Goal: Transaction & Acquisition: Subscribe to service/newsletter

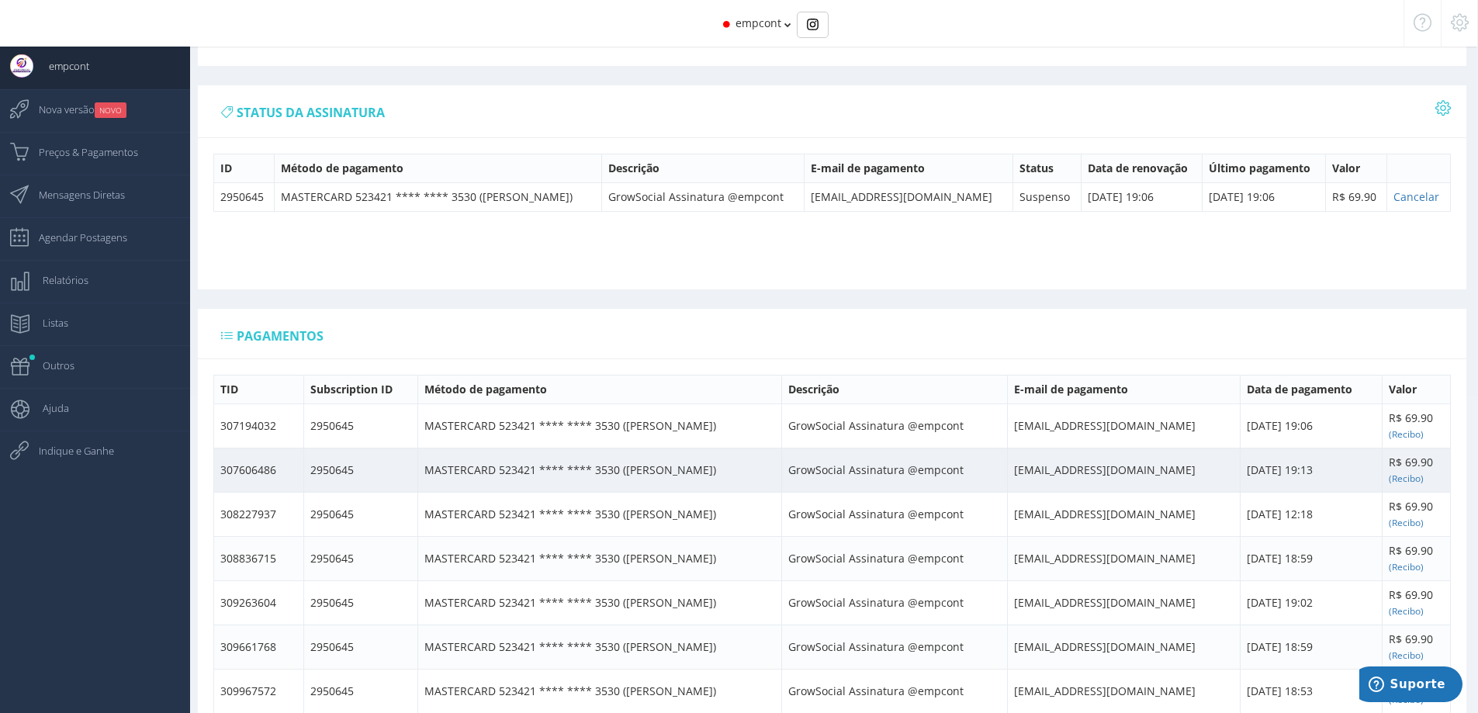
scroll to position [388, 0]
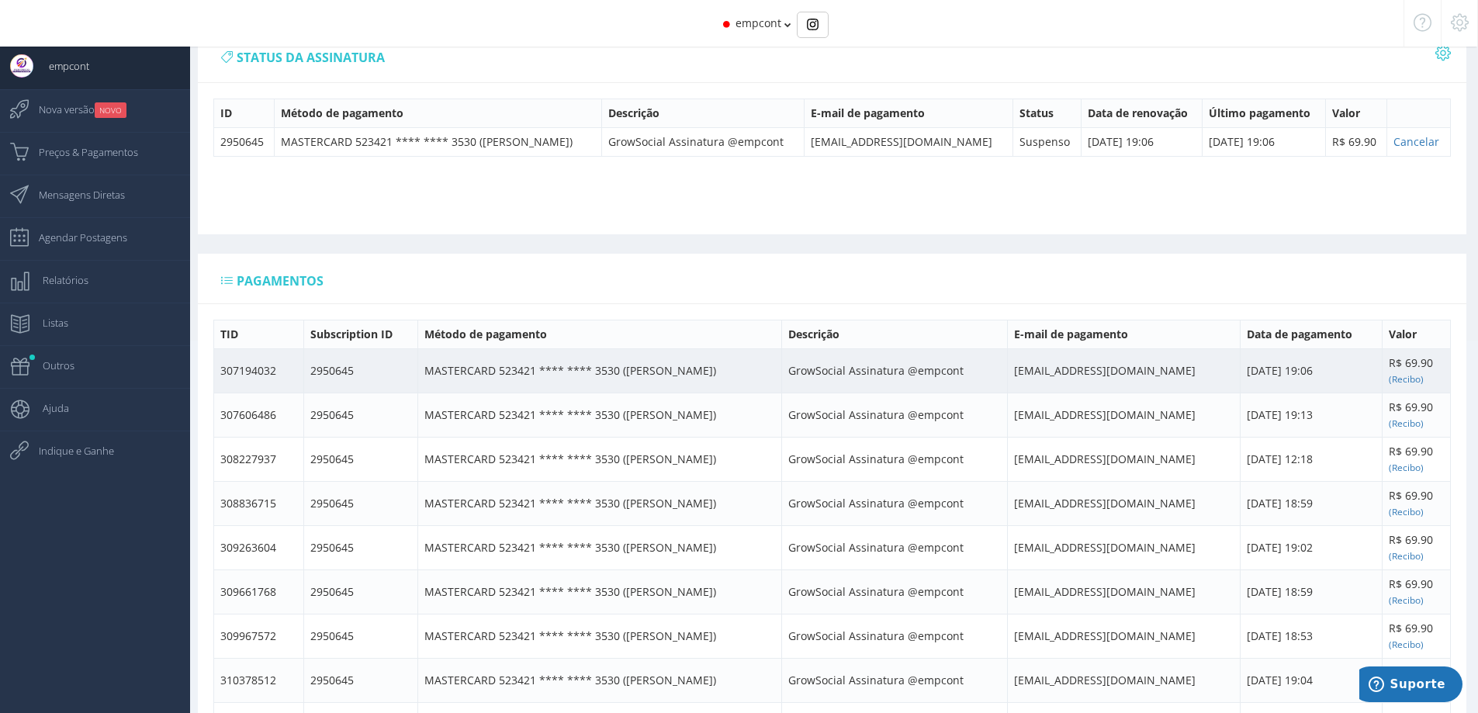
click at [895, 379] on td "GrowSocial Assinatura @empcont" at bounding box center [894, 370] width 225 height 44
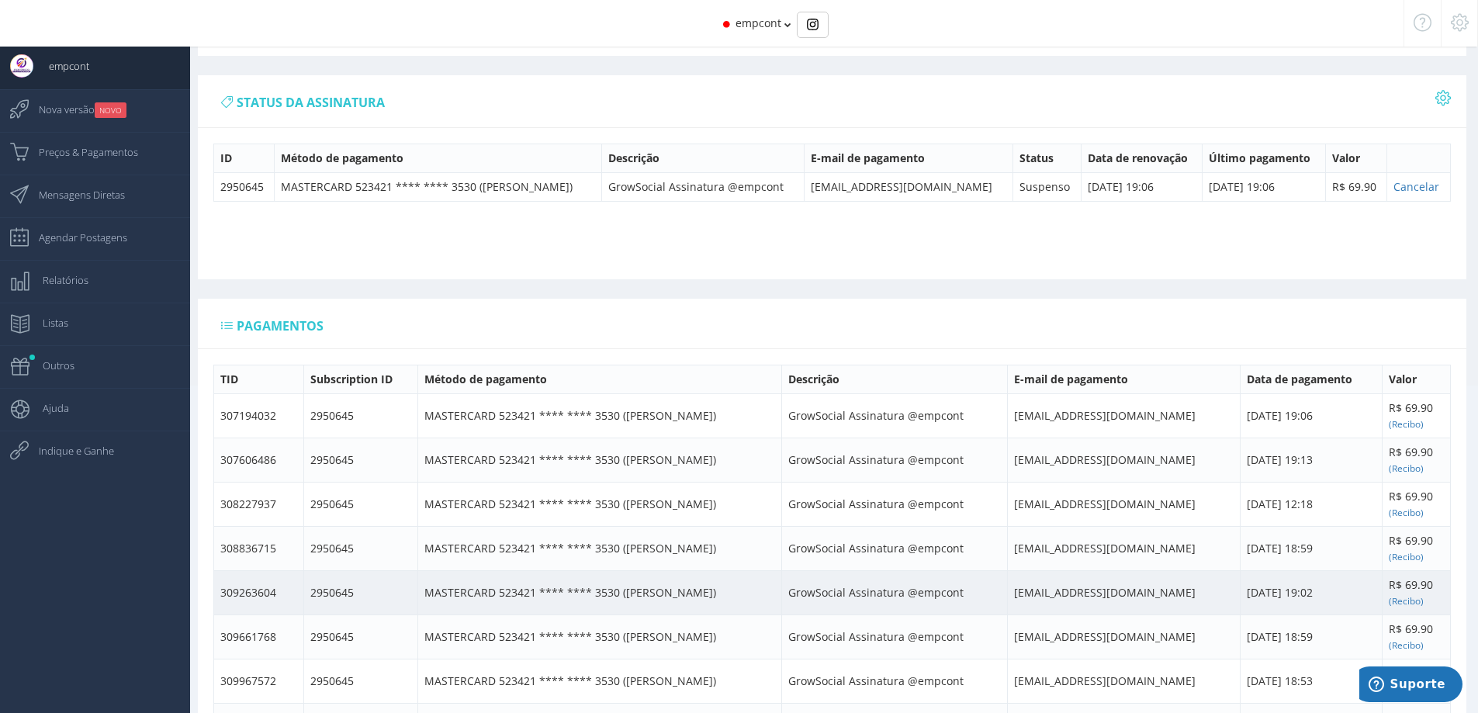
scroll to position [0, 0]
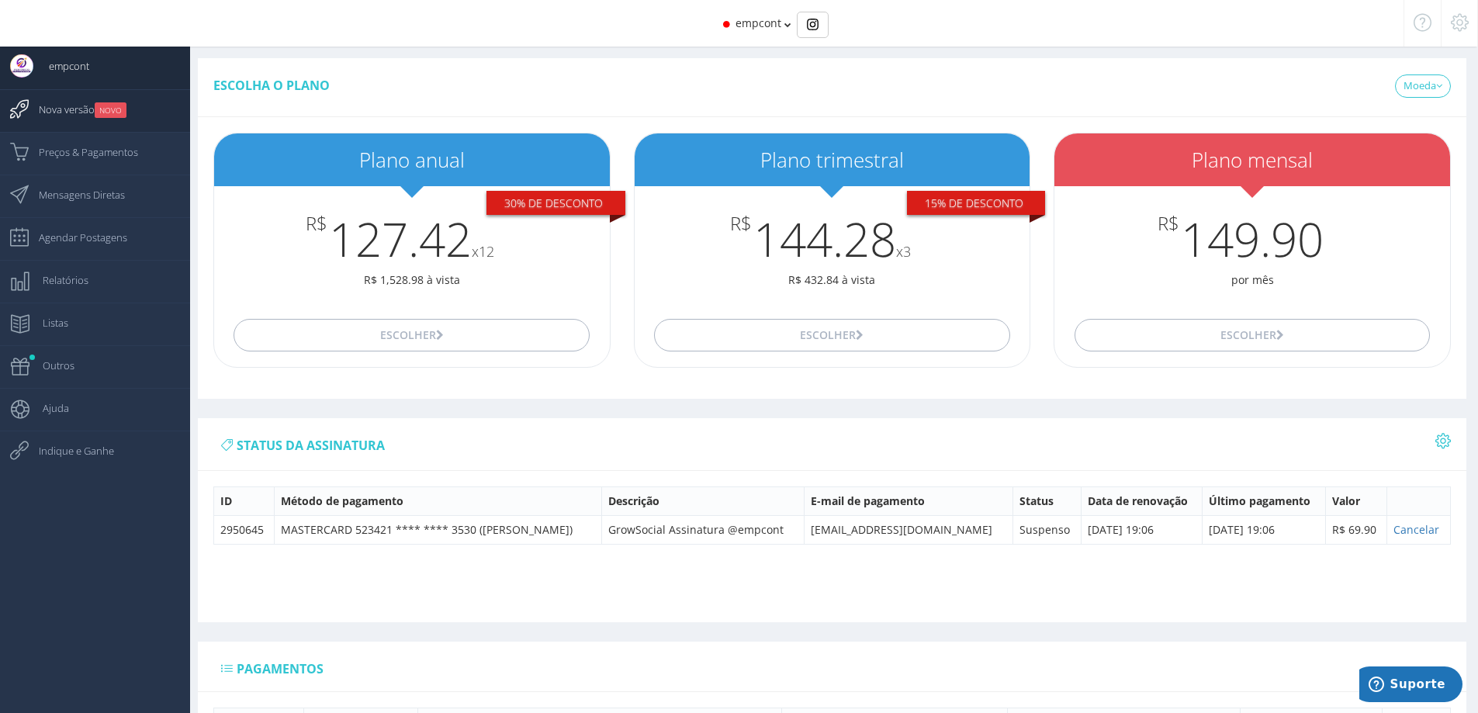
click at [76, 109] on span "Nova versão NOVO" at bounding box center [74, 109] width 103 height 39
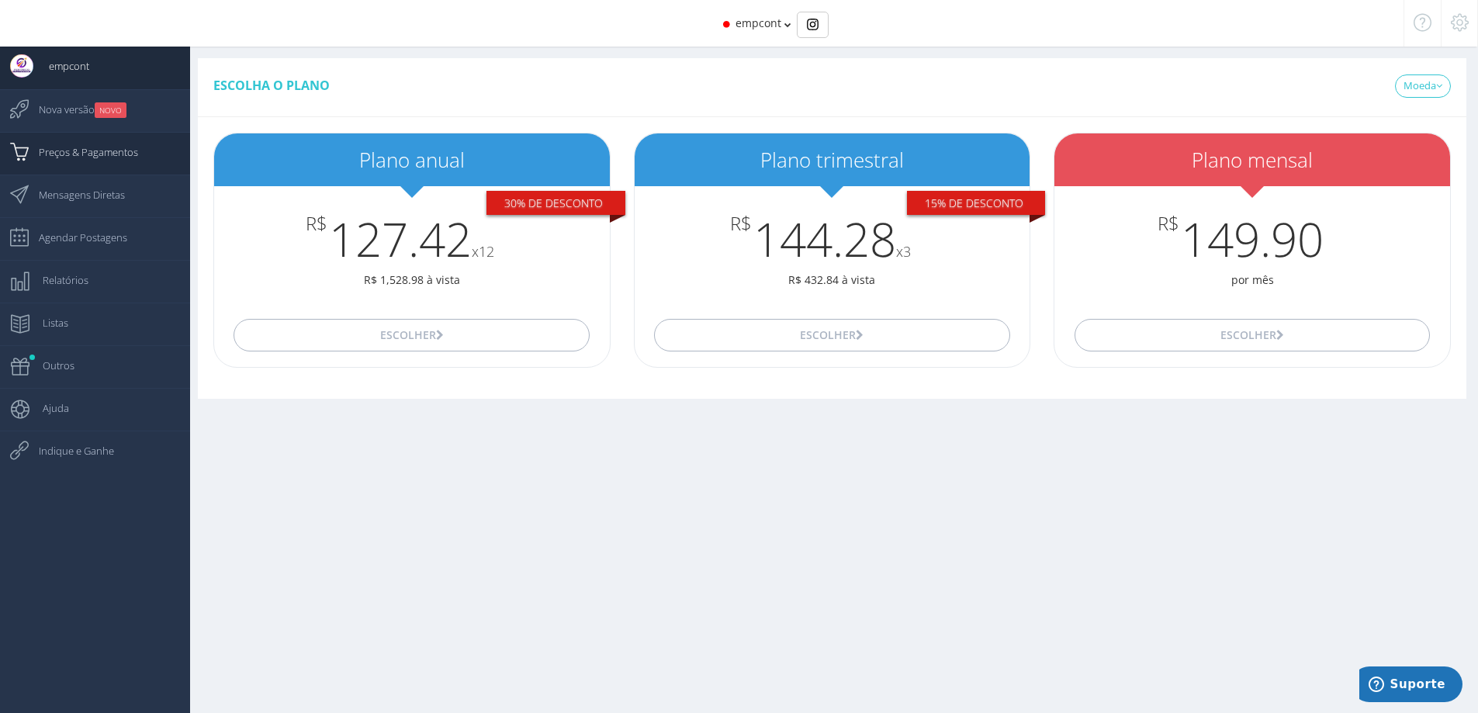
click at [125, 154] on span "Preços & Pagamentos" at bounding box center [80, 152] width 115 height 39
click at [119, 192] on span "Mensagens Diretas" at bounding box center [74, 194] width 102 height 39
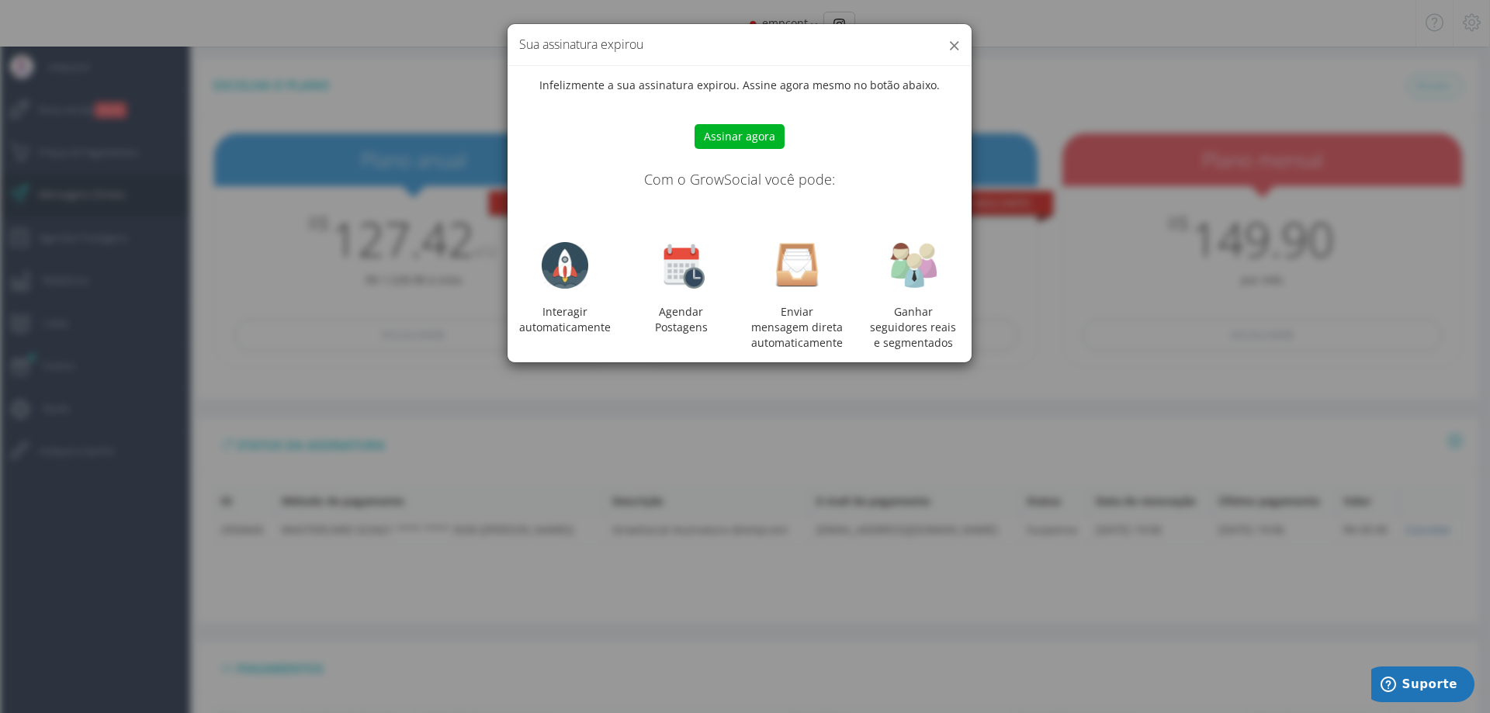
click at [954, 48] on button "×" at bounding box center [954, 45] width 12 height 21
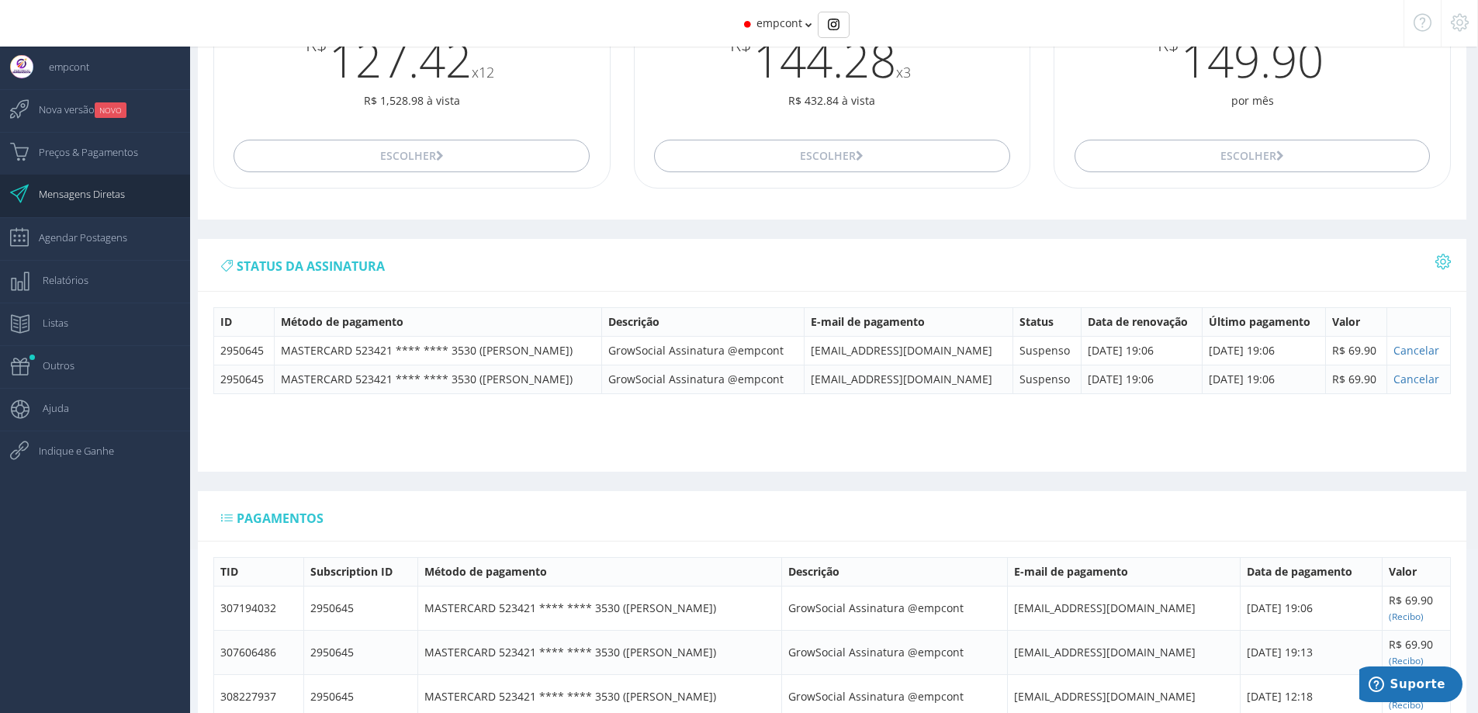
scroll to position [233, 0]
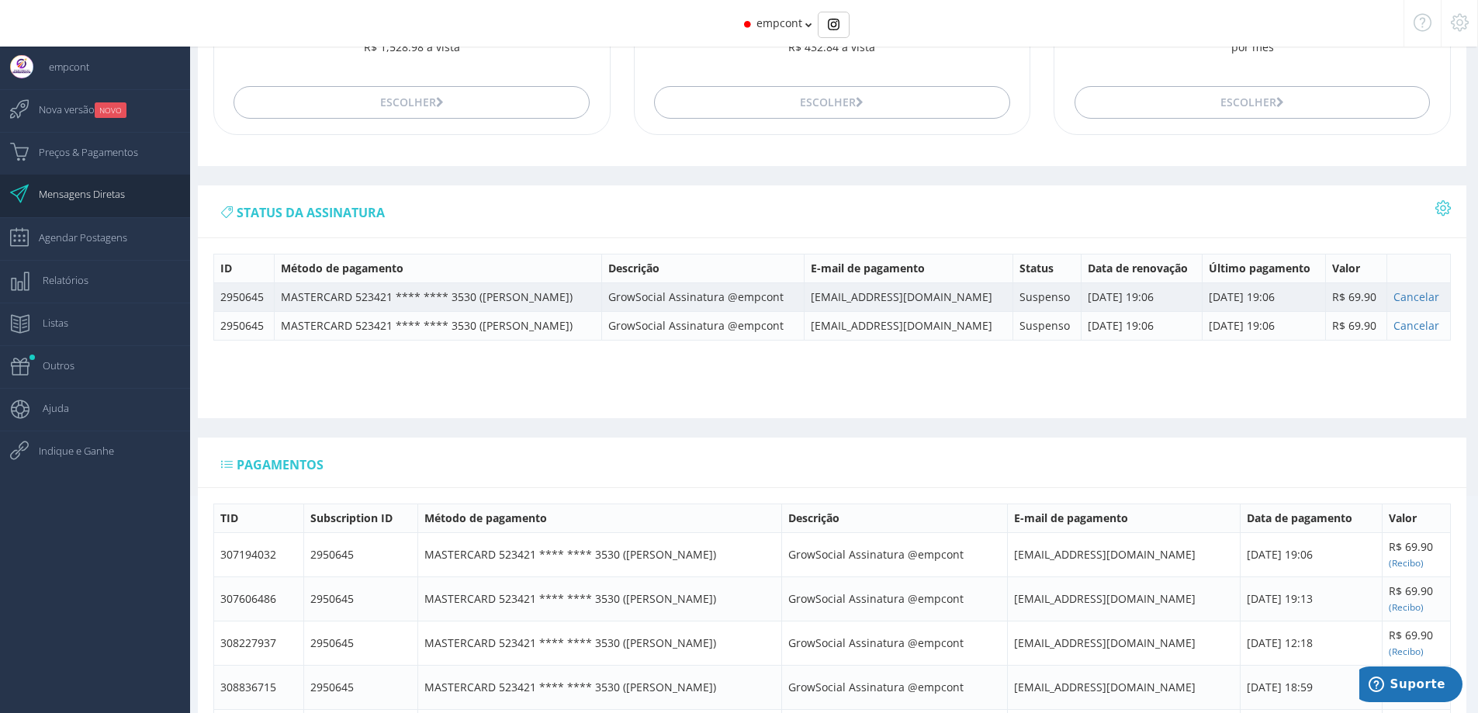
click at [1081, 297] on td "[DATE] 19:06" at bounding box center [1142, 296] width 122 height 29
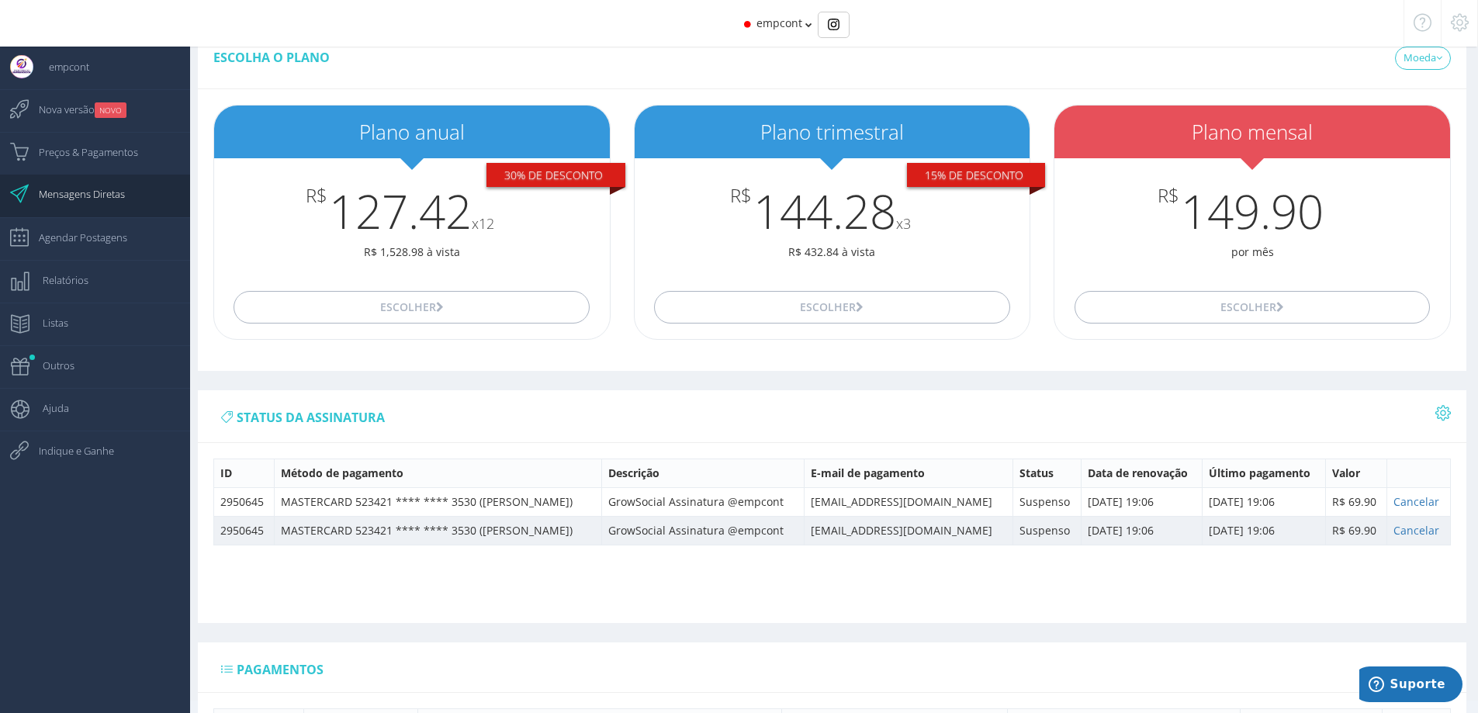
scroll to position [0, 0]
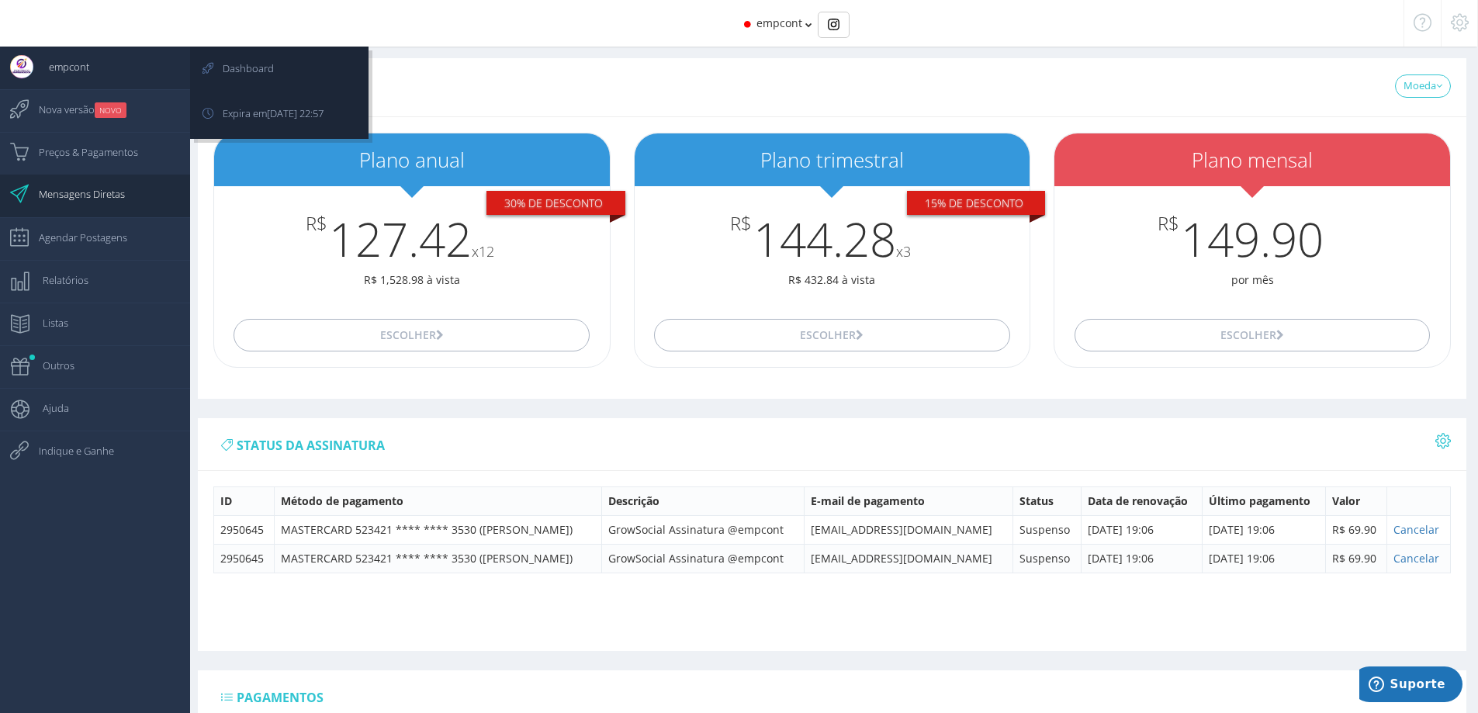
click at [130, 70] on link "empcont" at bounding box center [95, 68] width 190 height 43
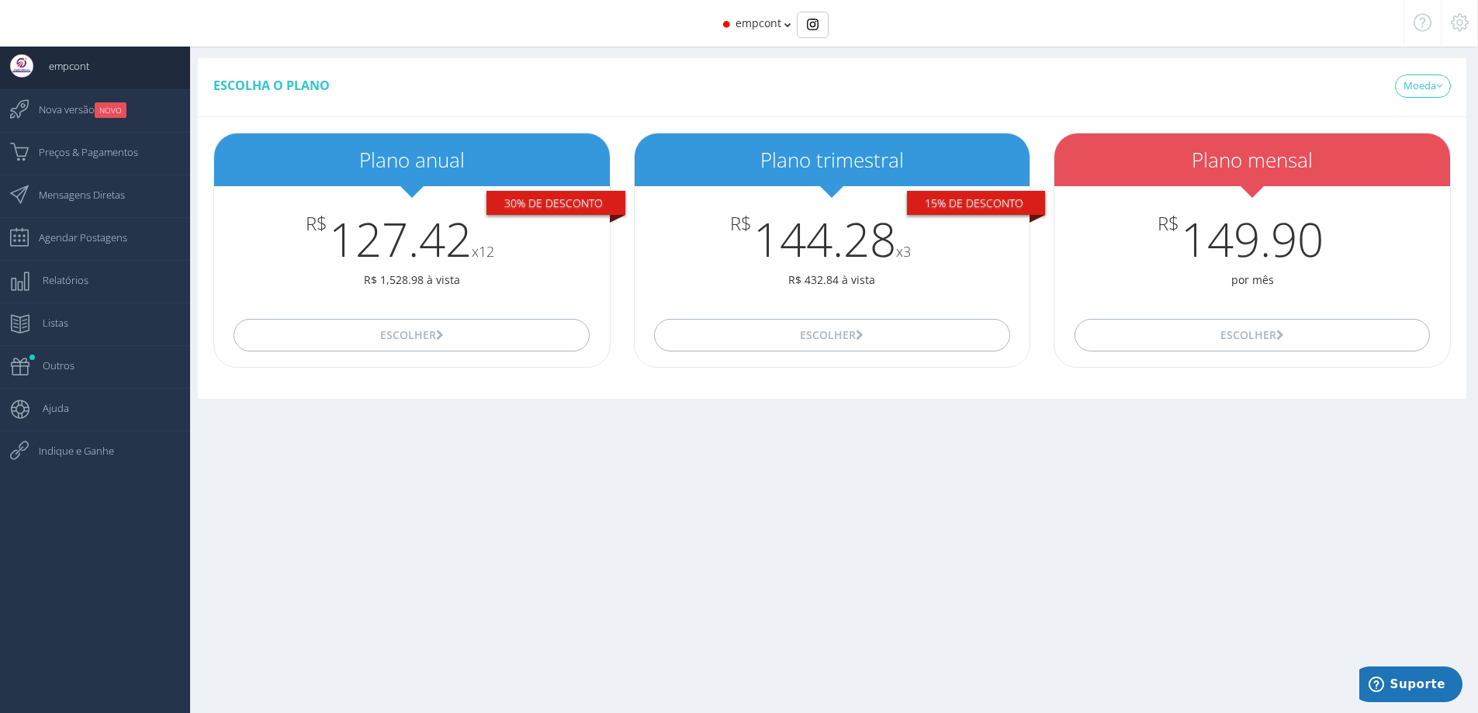
click at [752, 34] on div "empcont" at bounding box center [738, 23] width 1245 height 47
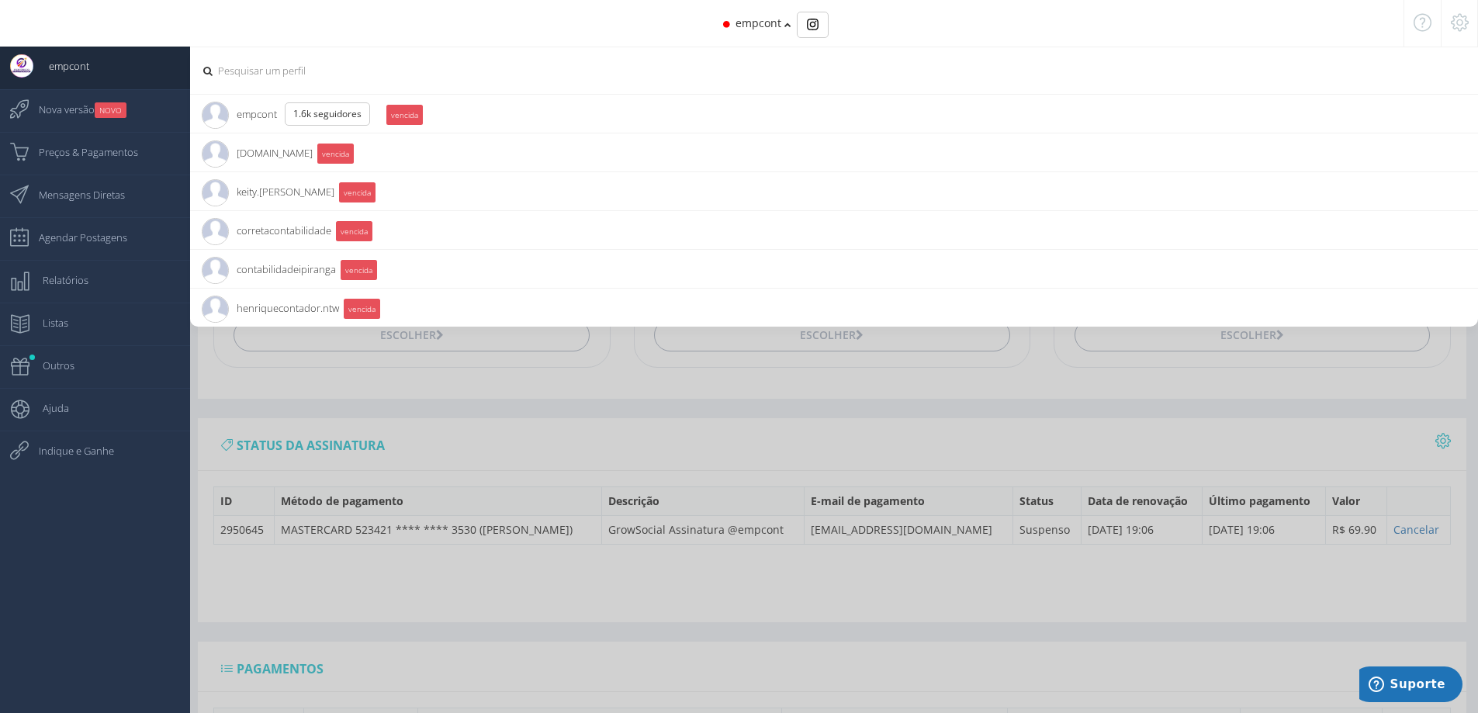
click at [462, 152] on li "clickc.com.br vencida" at bounding box center [834, 152] width 1288 height 39
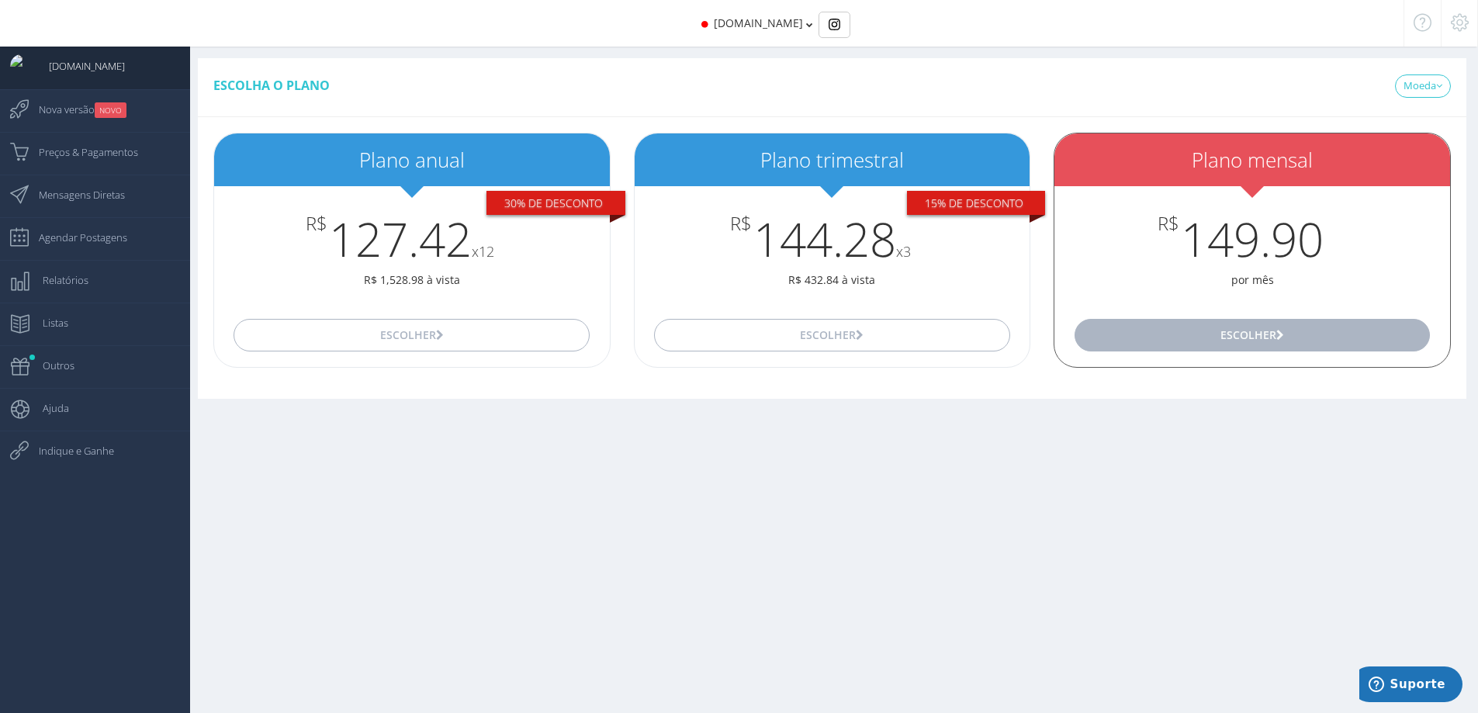
click at [1255, 334] on button "Escolher" at bounding box center [1253, 335] width 356 height 33
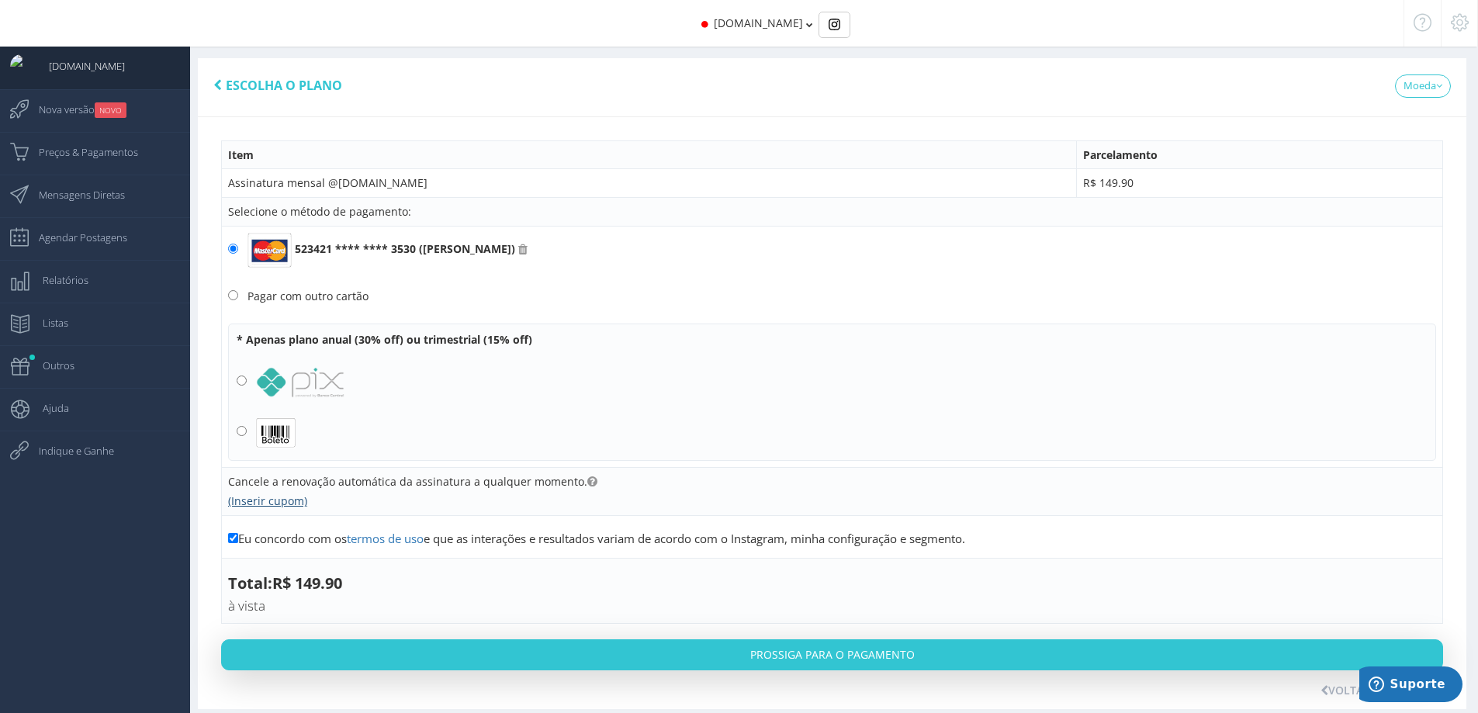
click at [291, 505] on link "(Inserir cupom)" at bounding box center [267, 501] width 79 height 15
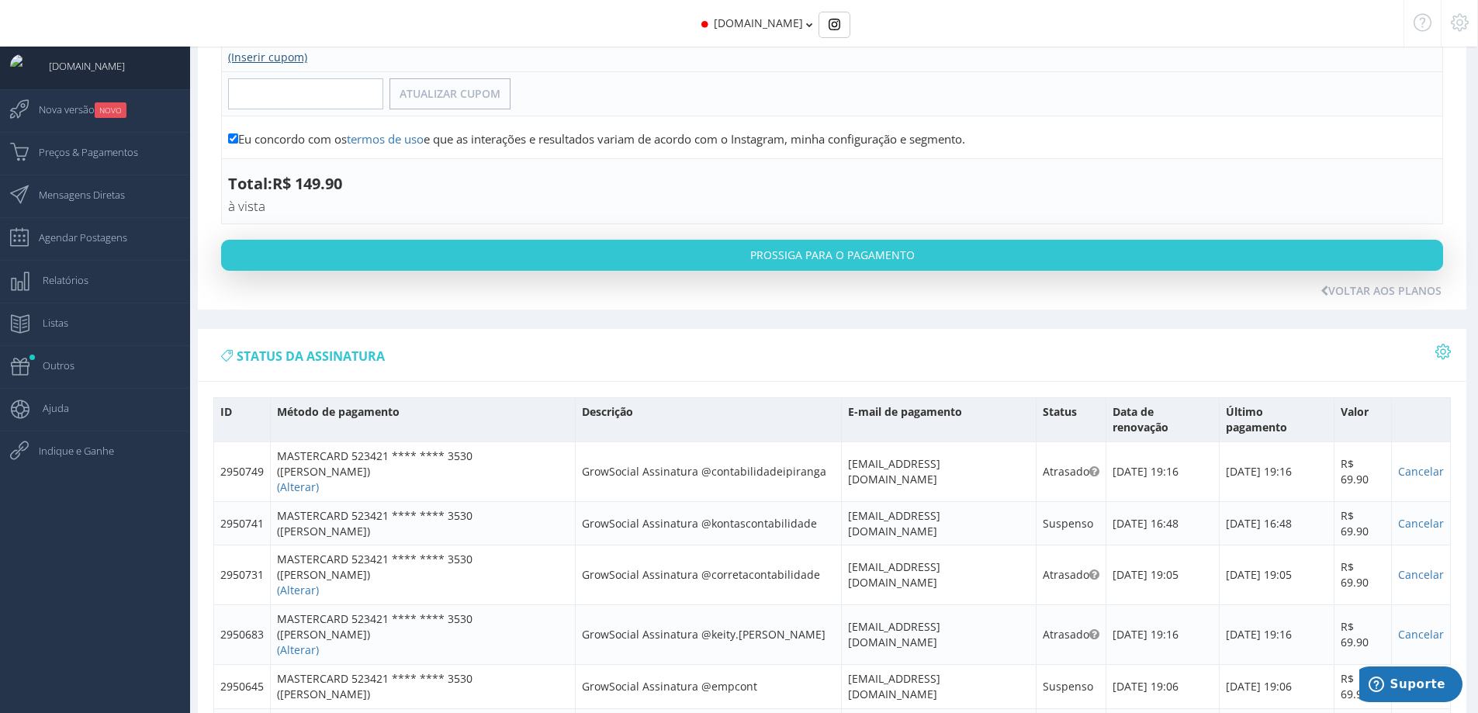
scroll to position [466, 0]
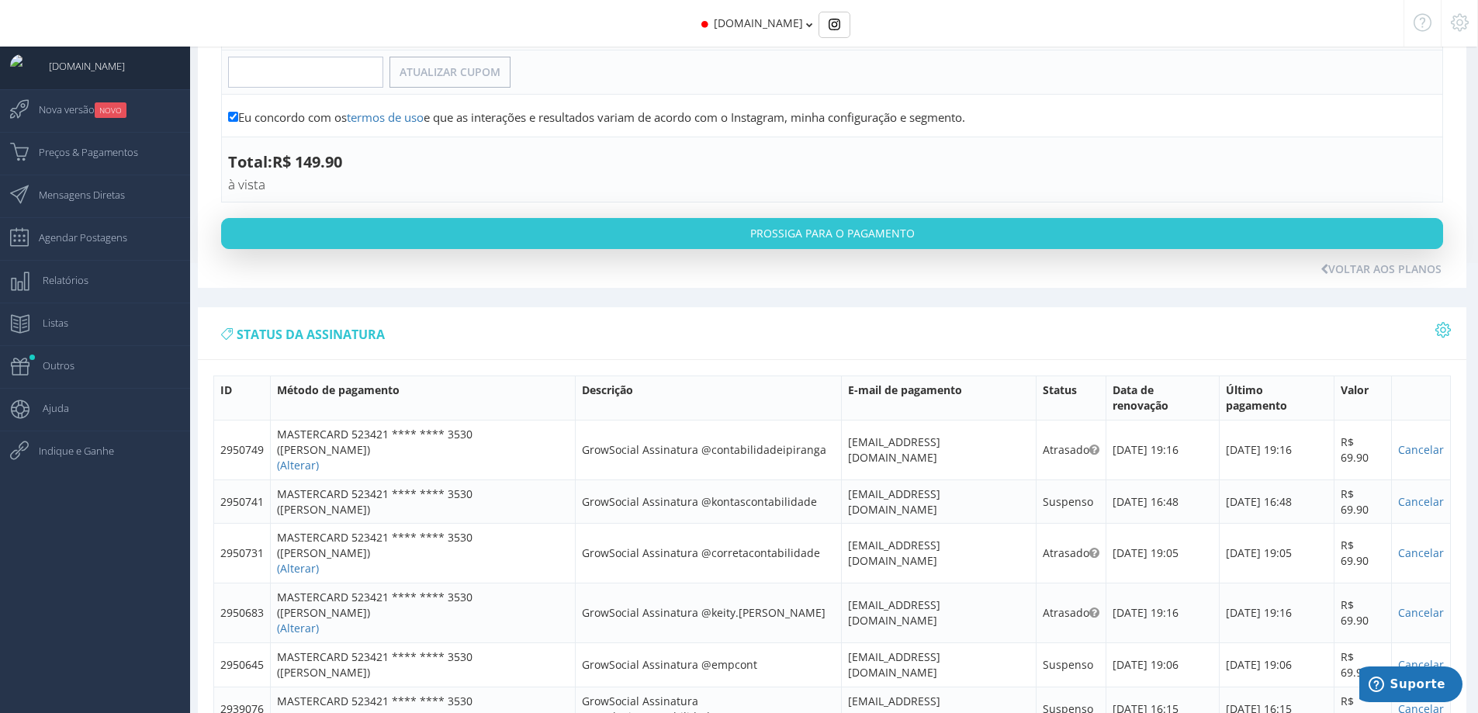
click at [1444, 328] on icon at bounding box center [1444, 329] width 16 height 11
click at [1382, 331] on div "status da assinatura" at bounding box center [832, 333] width 1269 height 53
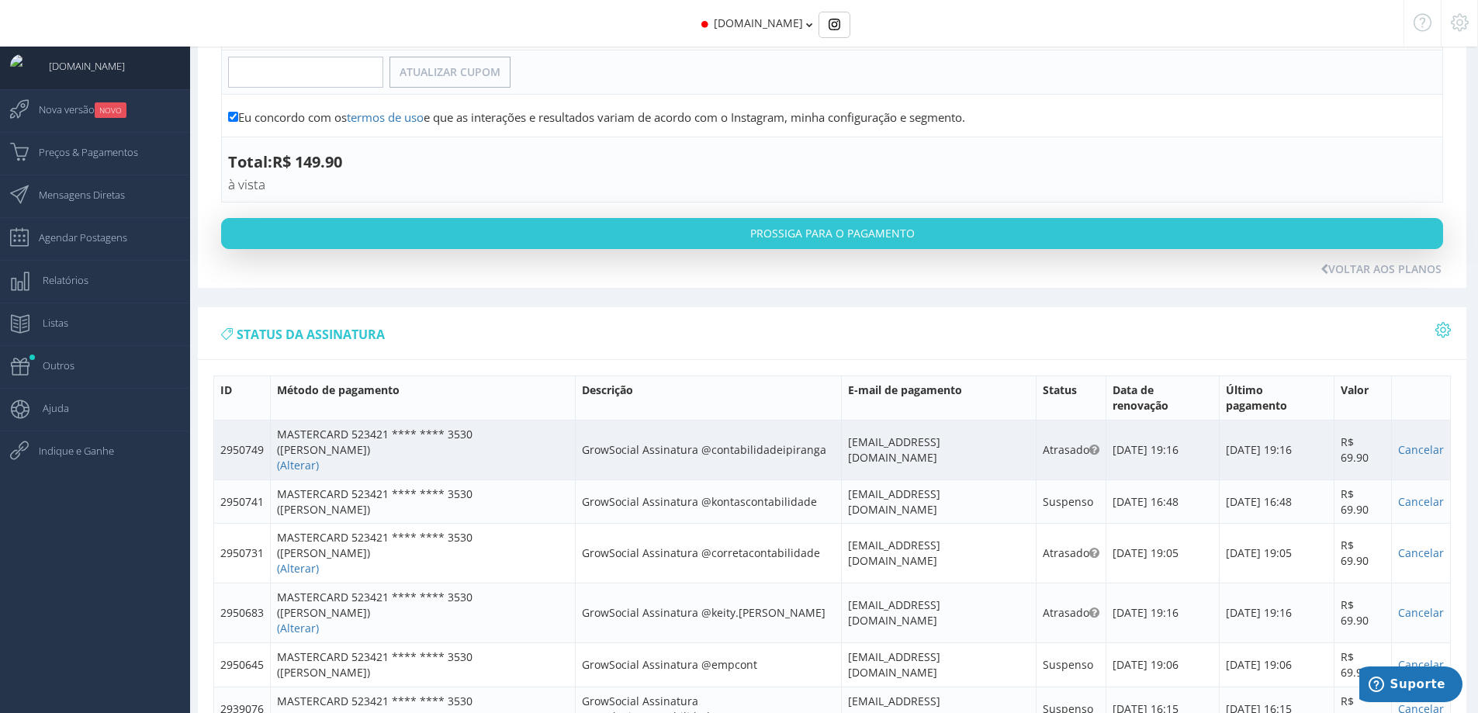
click at [1129, 431] on td "09/05/2021 19:16" at bounding box center [1163, 450] width 113 height 60
click at [297, 458] on link "(Alterar)" at bounding box center [298, 465] width 42 height 15
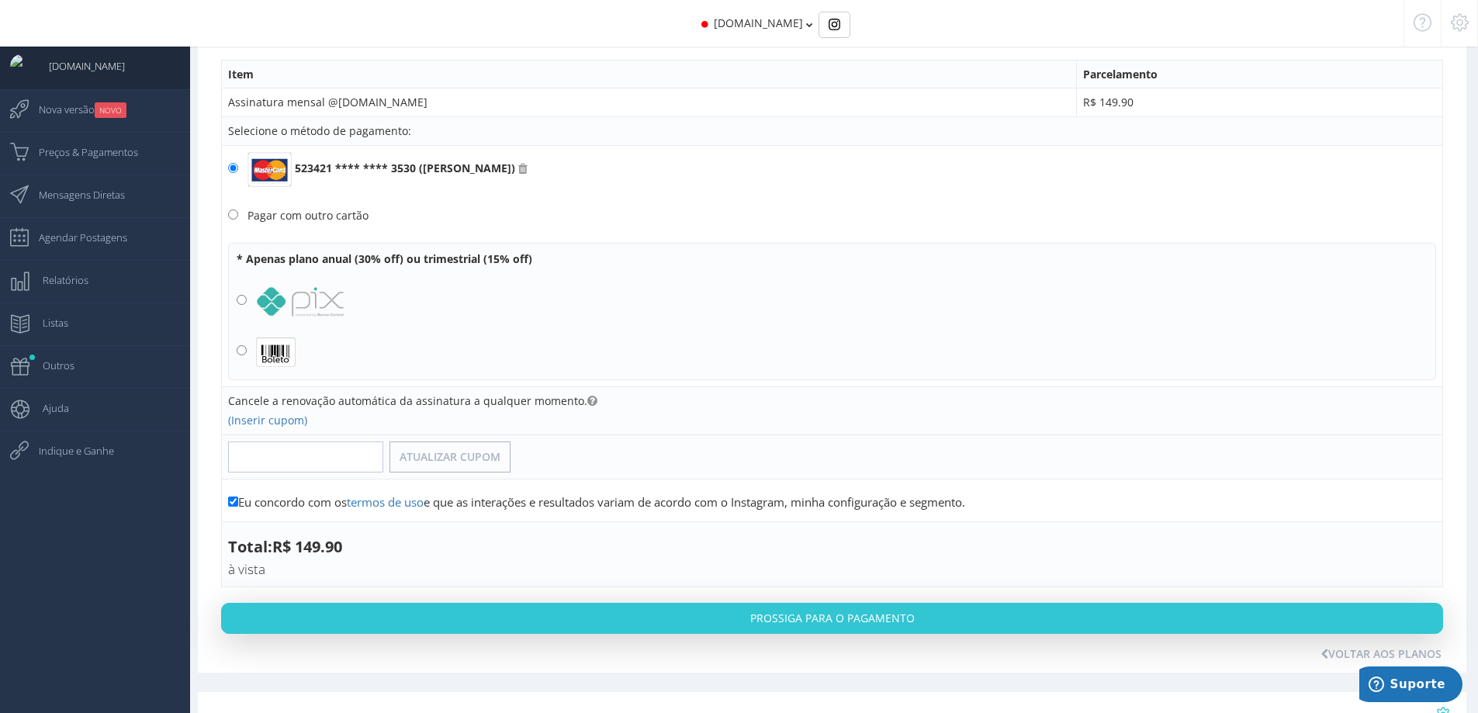
scroll to position [0, 0]
